Goal: Find specific page/section: Find specific page/section

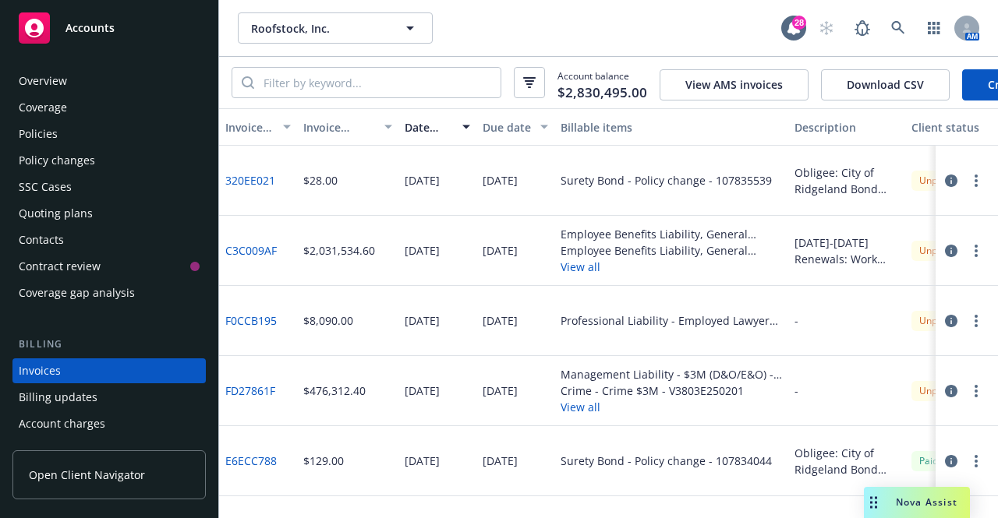
scroll to position [1, 394]
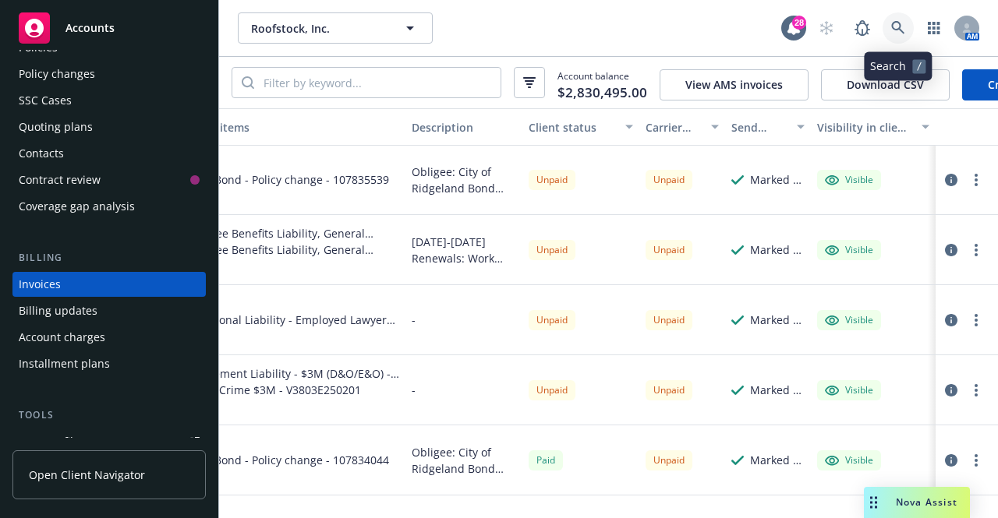
click at [885, 23] on link at bounding box center [897, 27] width 31 height 31
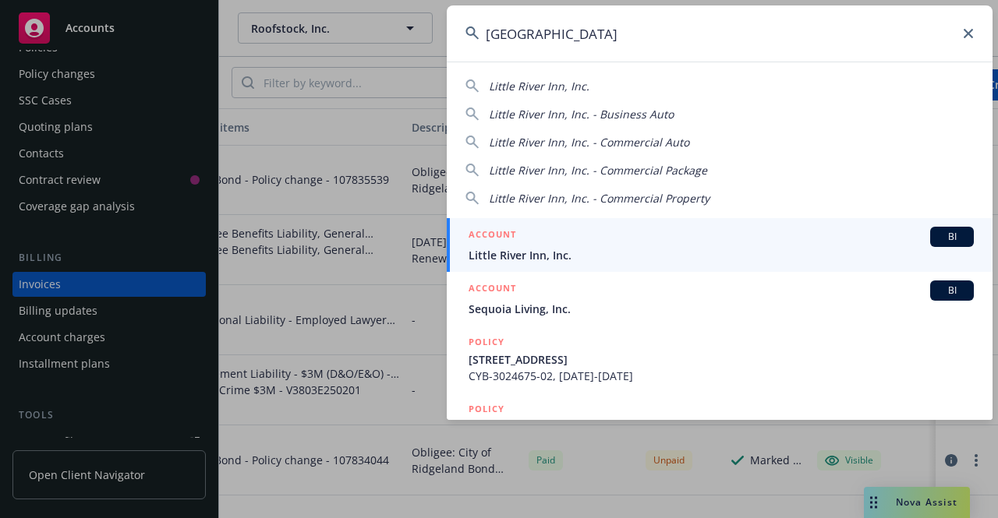
type input "[GEOGRAPHIC_DATA]"
click at [510, 249] on span "Little River Inn, Inc." at bounding box center [720, 255] width 505 height 16
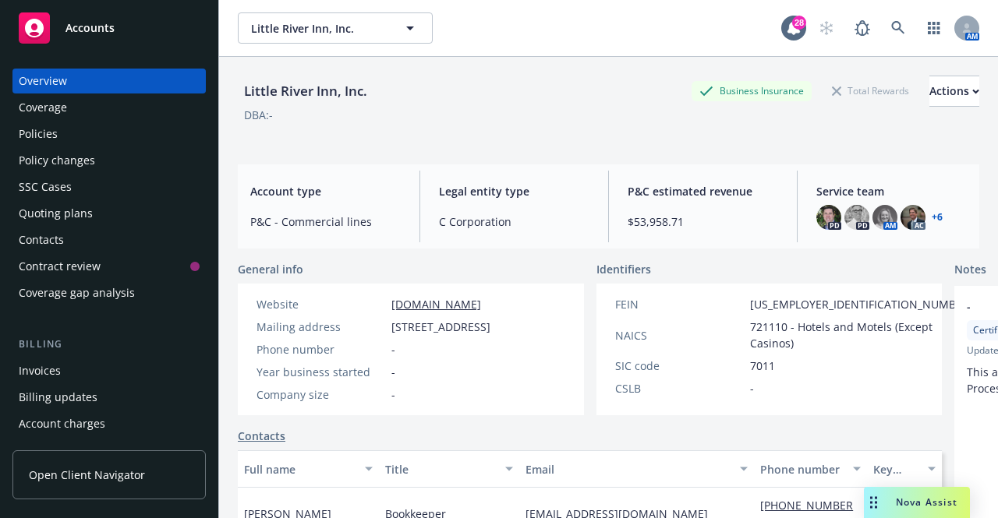
click at [84, 367] on div "Invoices" at bounding box center [109, 371] width 181 height 25
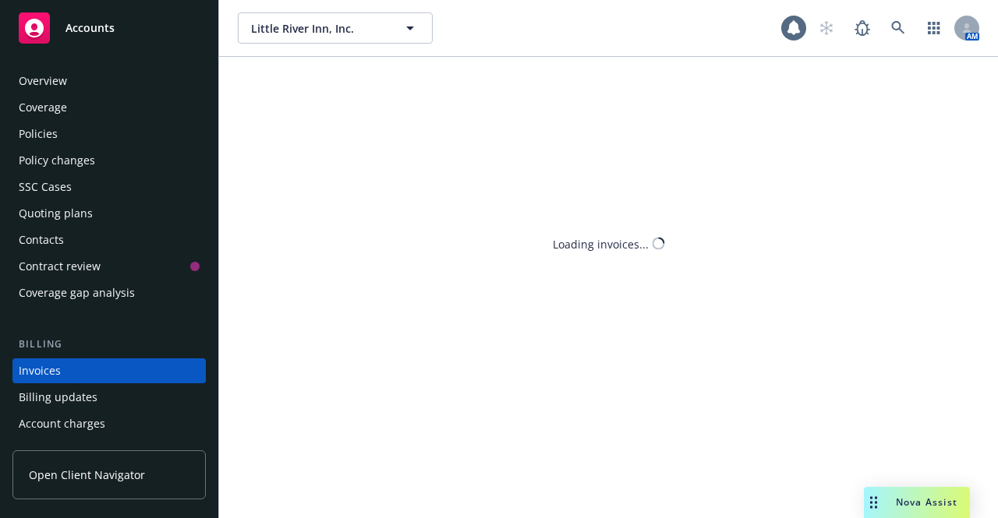
scroll to position [87, 0]
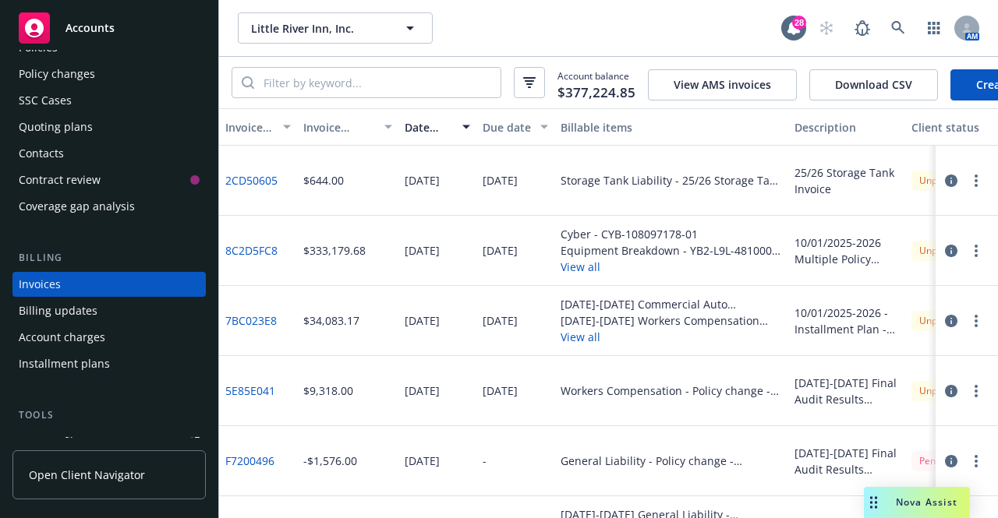
click at [94, 361] on div "Installment plans" at bounding box center [64, 363] width 91 height 25
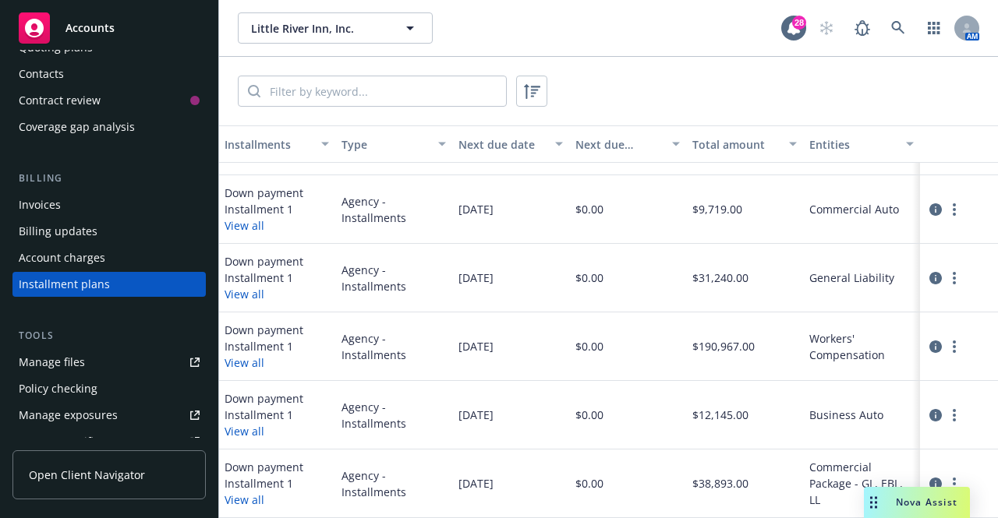
scroll to position [125, 0]
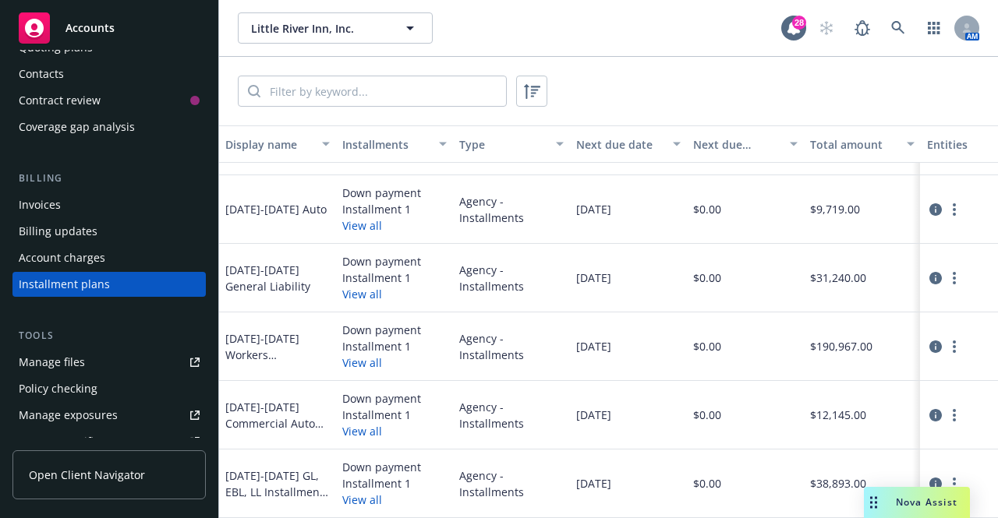
click at [363, 221] on button "View all" at bounding box center [362, 225] width 40 height 16
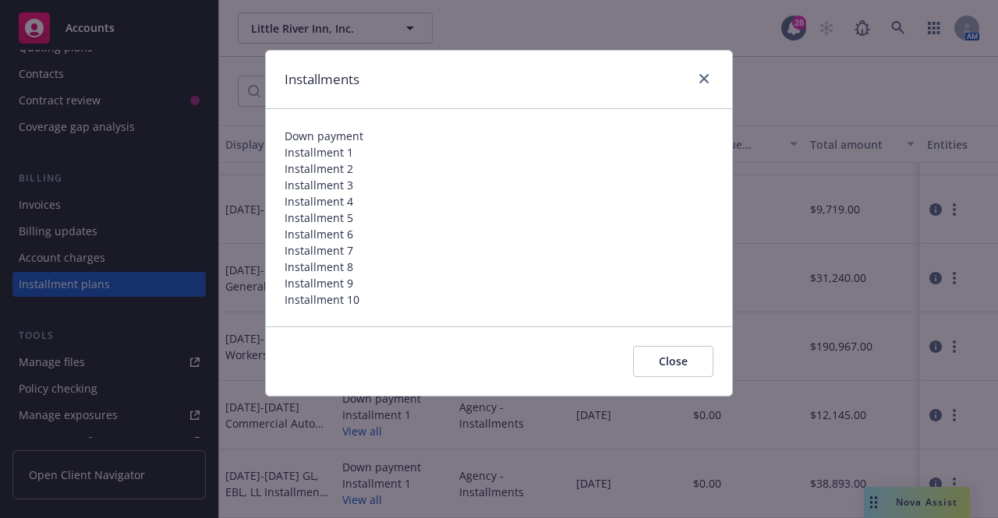
click at [680, 358] on button "Close" at bounding box center [673, 361] width 80 height 31
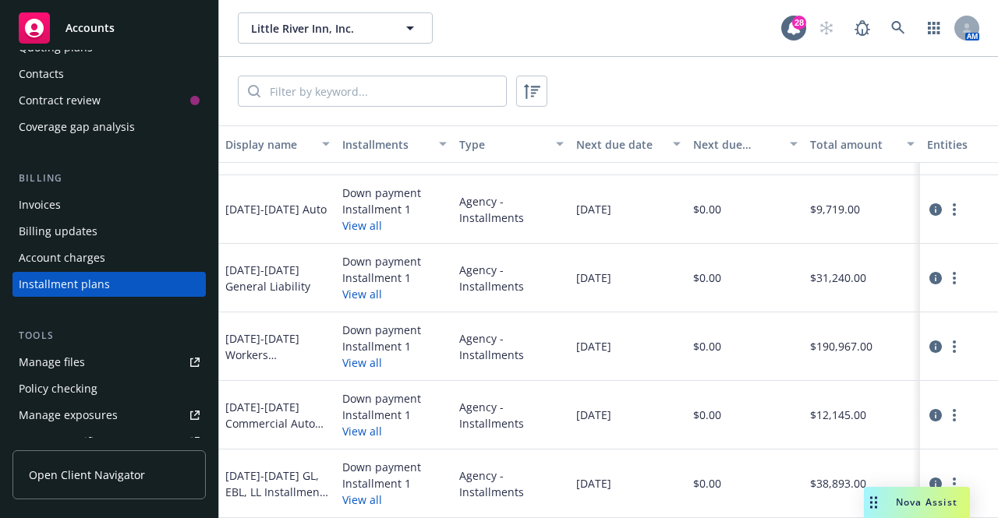
scroll to position [130, 0]
click at [370, 423] on button "View all" at bounding box center [362, 431] width 40 height 16
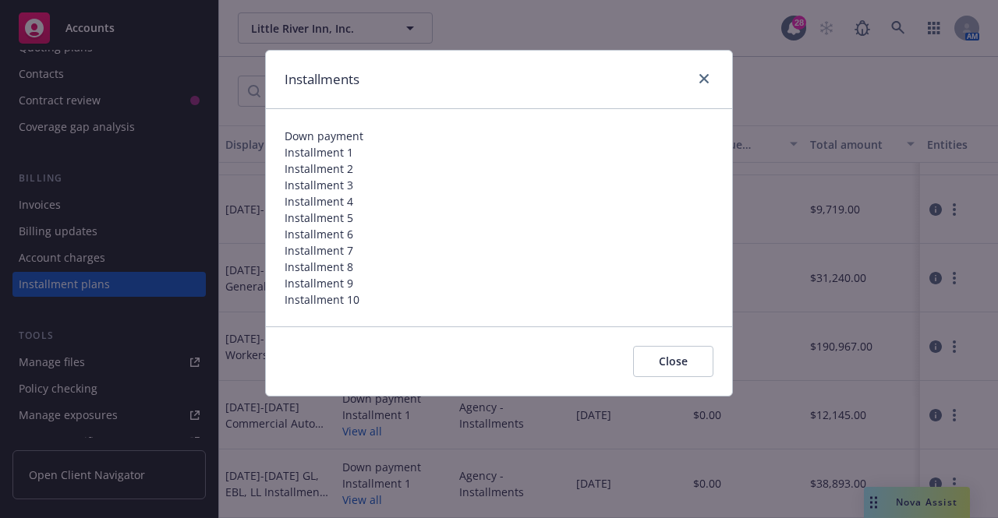
click at [667, 362] on button "Close" at bounding box center [673, 361] width 80 height 31
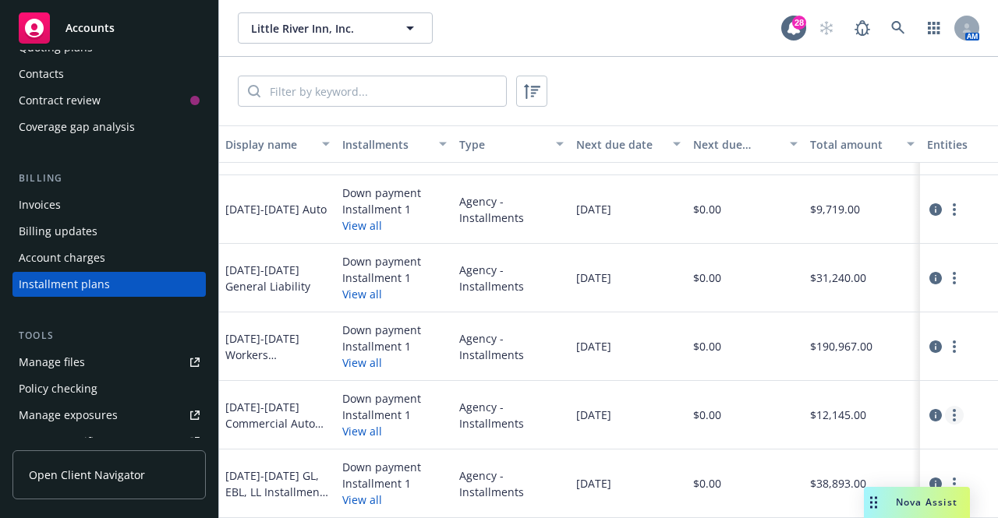
click at [952, 409] on circle "more" at bounding box center [953, 410] width 3 height 3
click at [772, 414] on div "$0.00" at bounding box center [745, 415] width 117 height 69
click at [929, 409] on icon "circleInformation" at bounding box center [935, 415] width 12 height 12
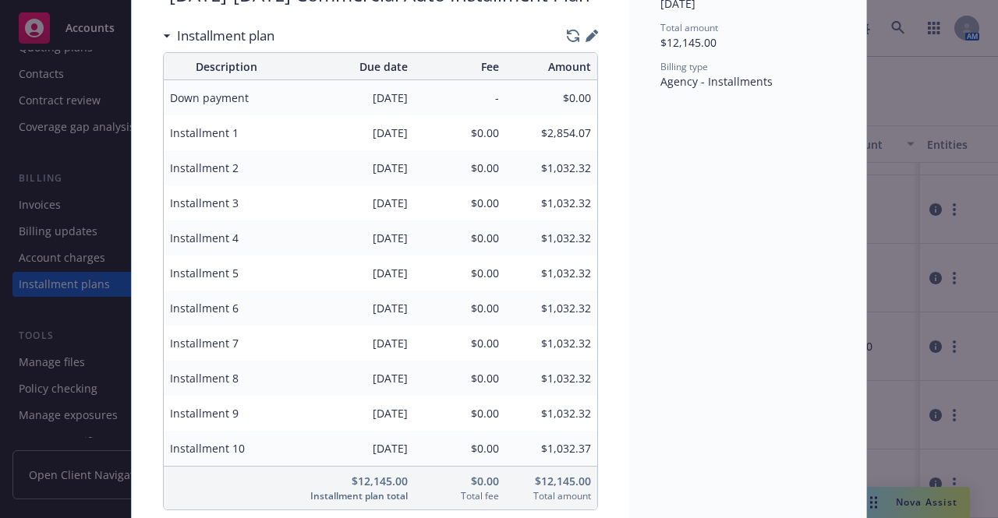
scroll to position [145, 0]
